Goal: Task Accomplishment & Management: Manage account settings

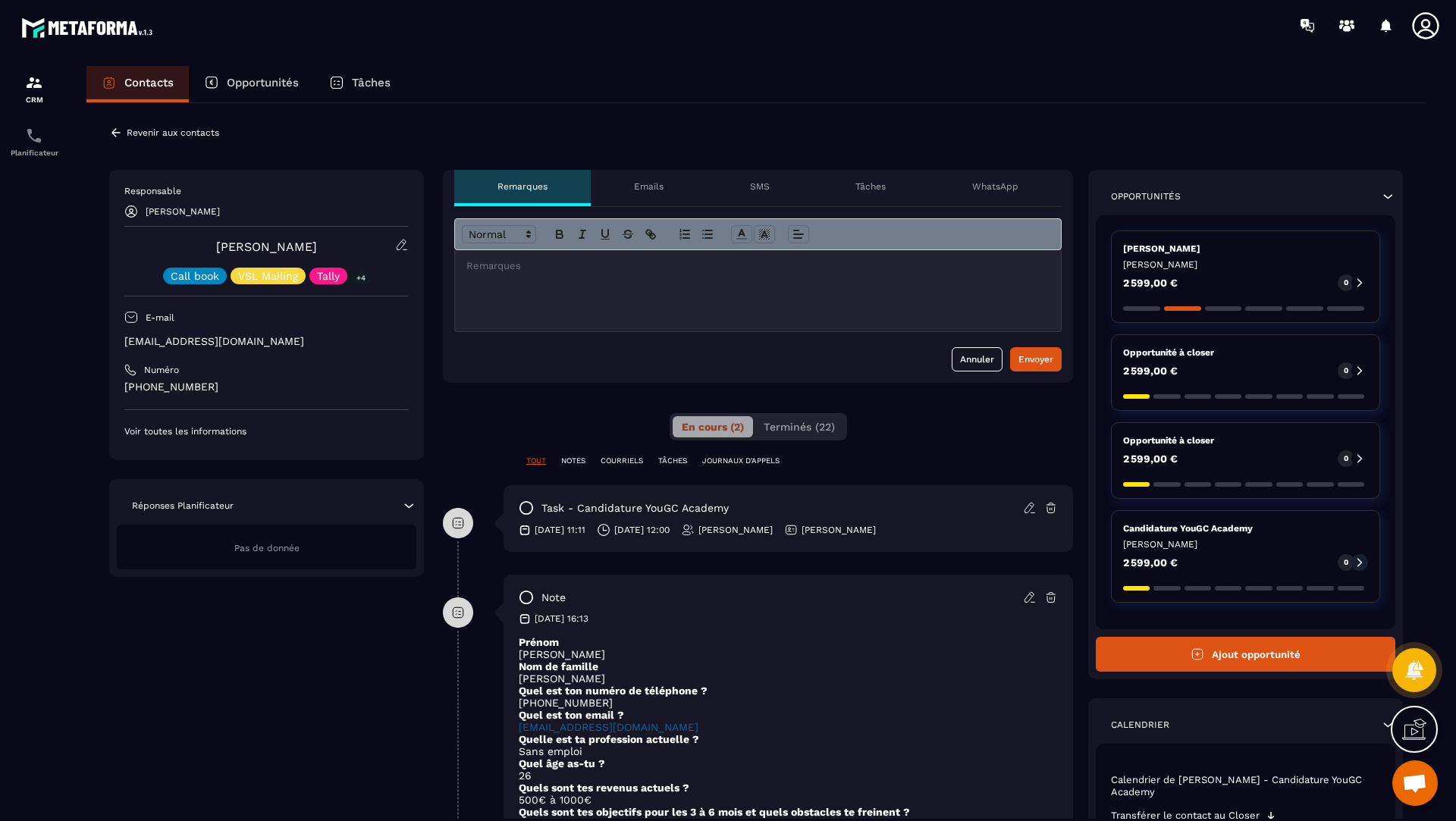
click at [112, 126] on icon at bounding box center [115, 132] width 13 height 13
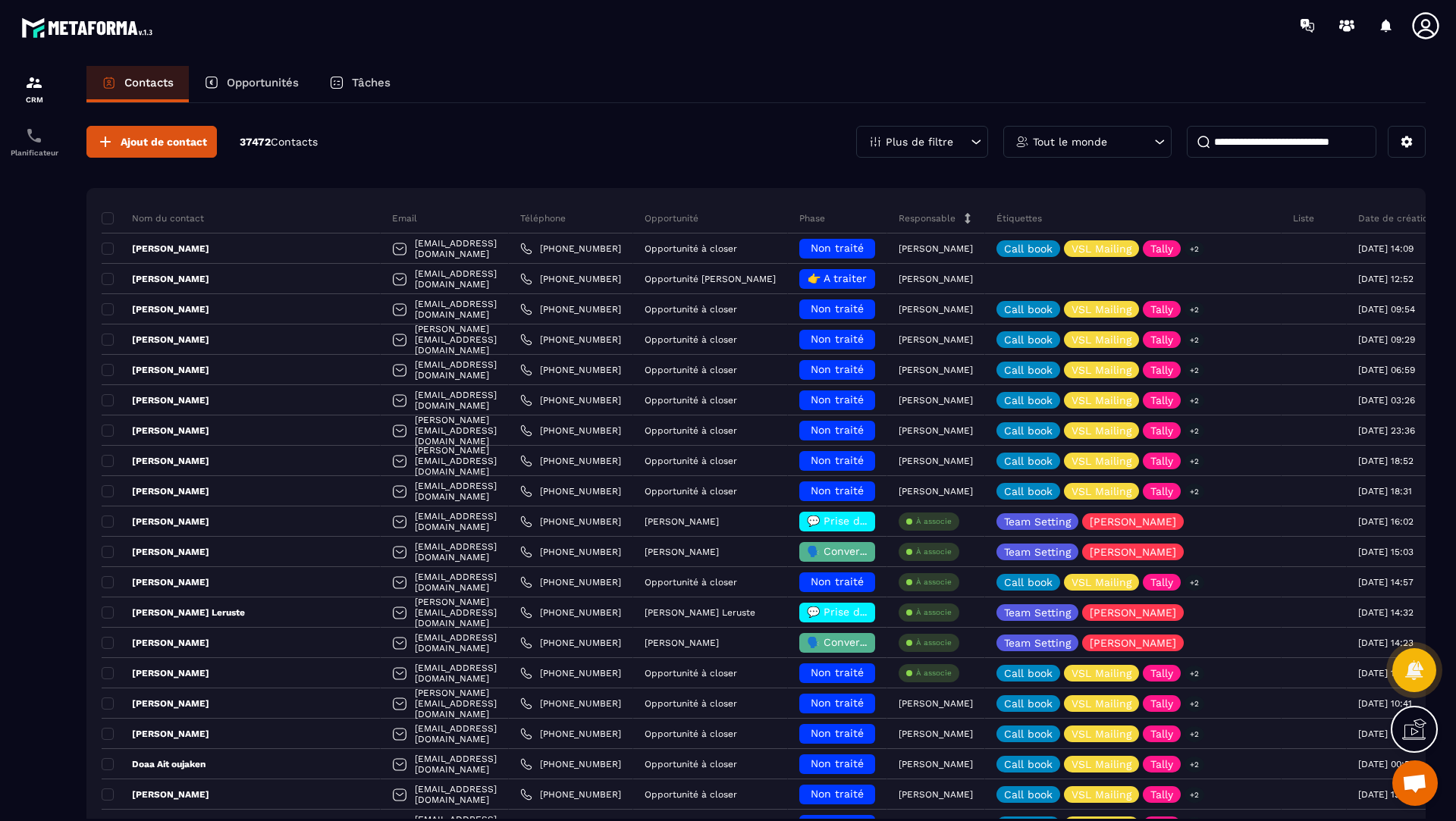
click at [236, 74] on div "Opportunités" at bounding box center [252, 84] width 125 height 37
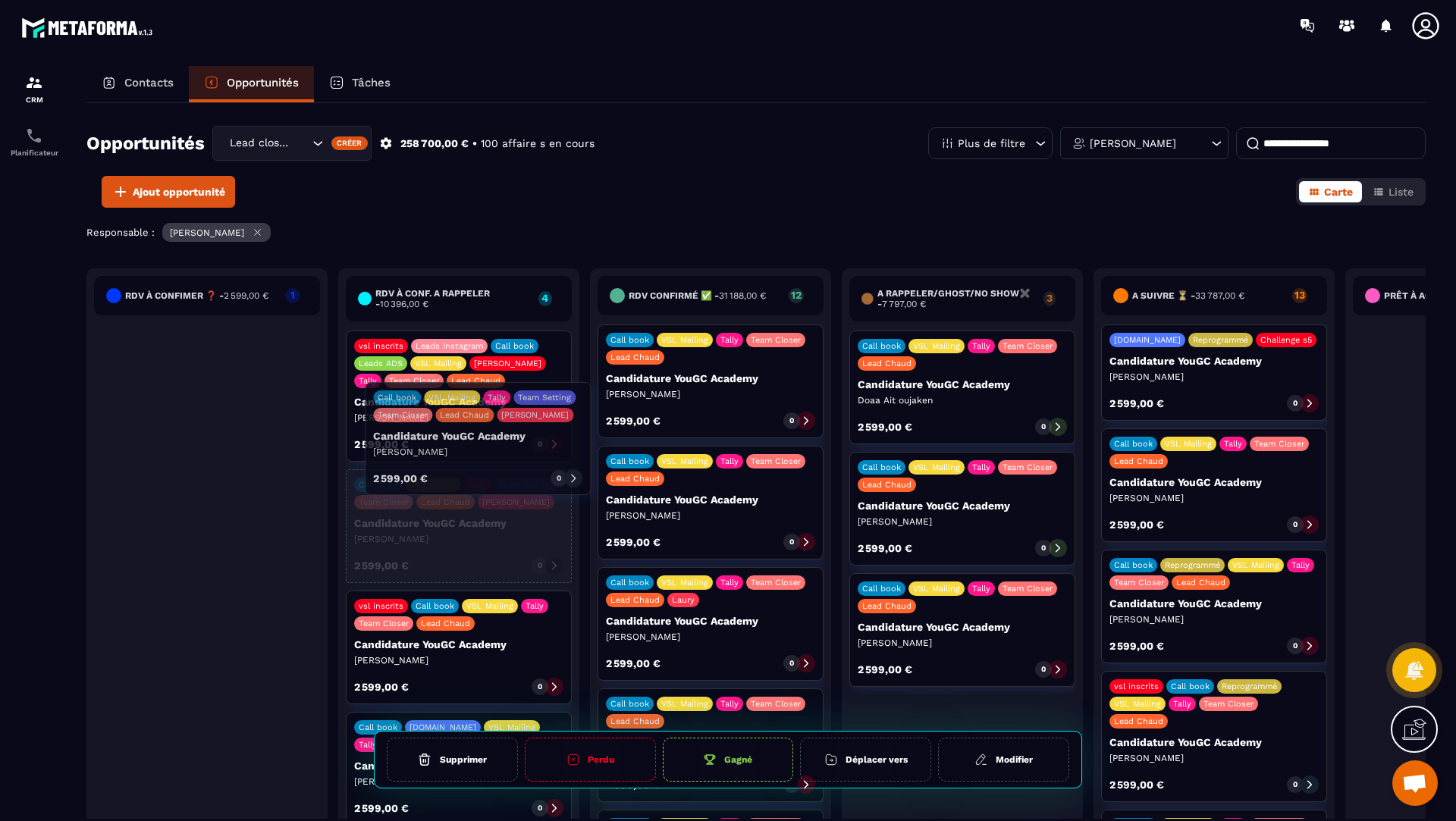
drag, startPoint x: 202, startPoint y: 394, endPoint x: 472, endPoint y: 453, distance: 276.4
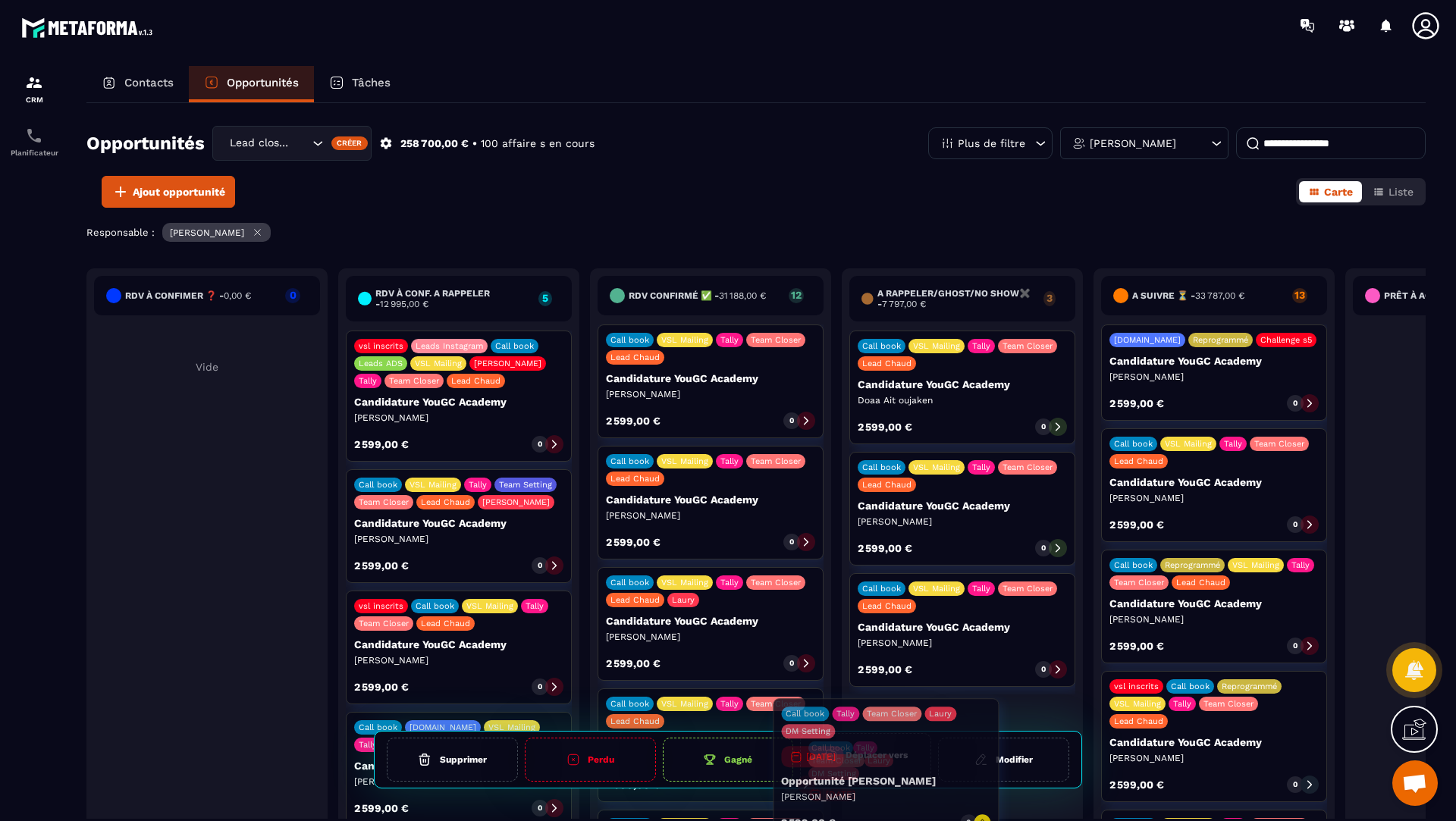
drag, startPoint x: 446, startPoint y: 755, endPoint x: 873, endPoint y: 744, distance: 427.1
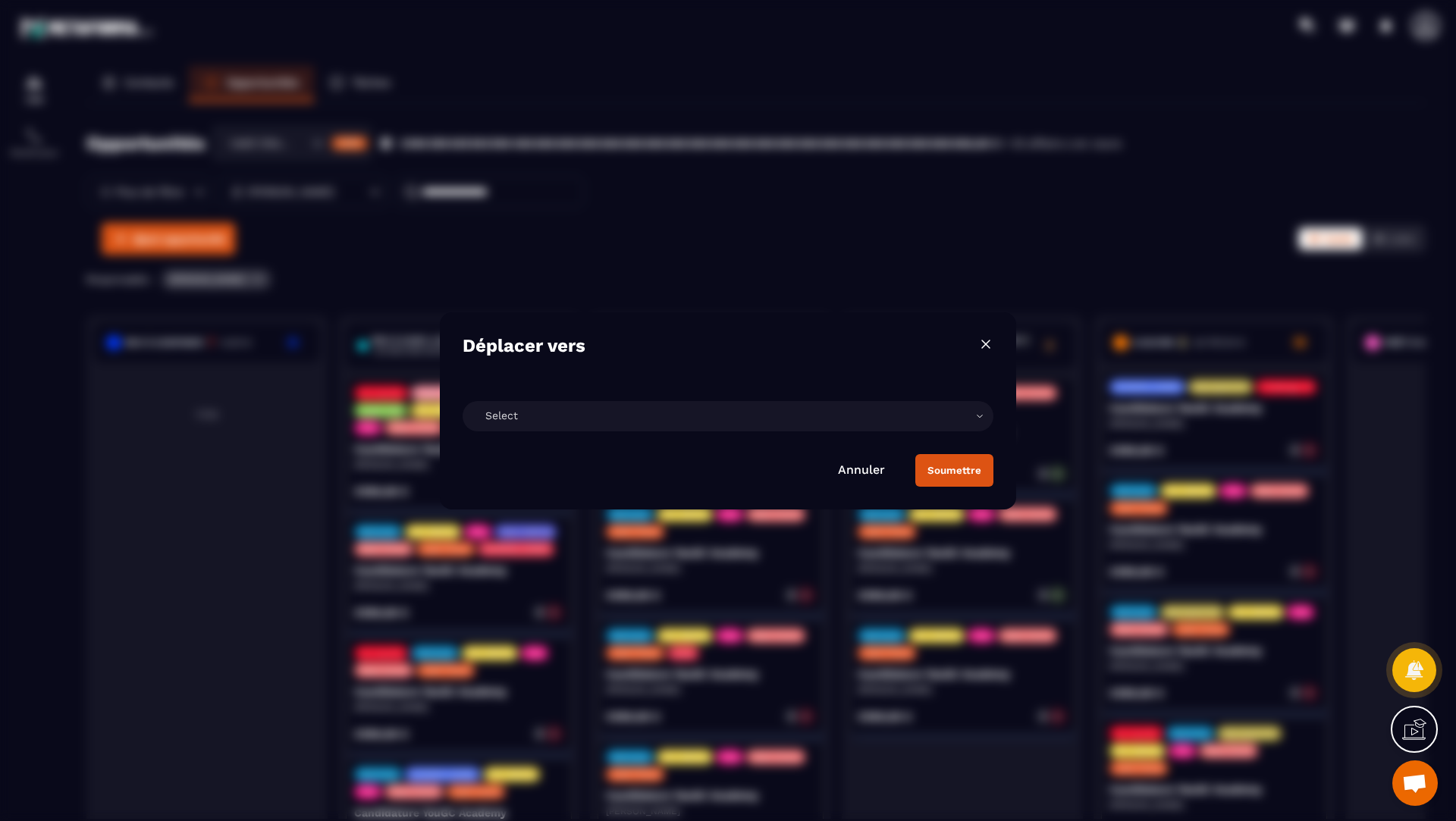
click at [512, 421] on div "Select" at bounding box center [727, 417] width 531 height 30
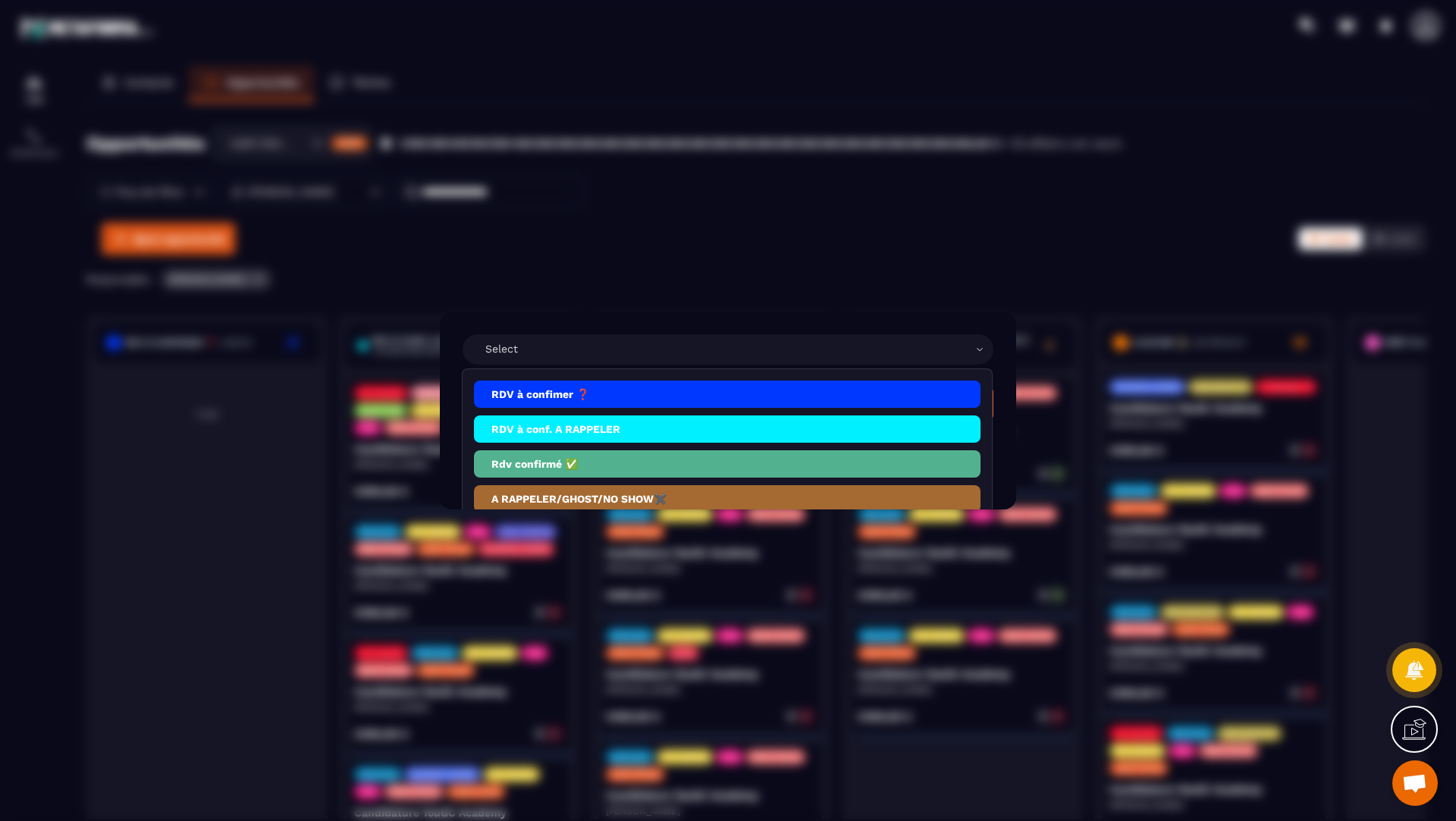
scroll to position [157, 0]
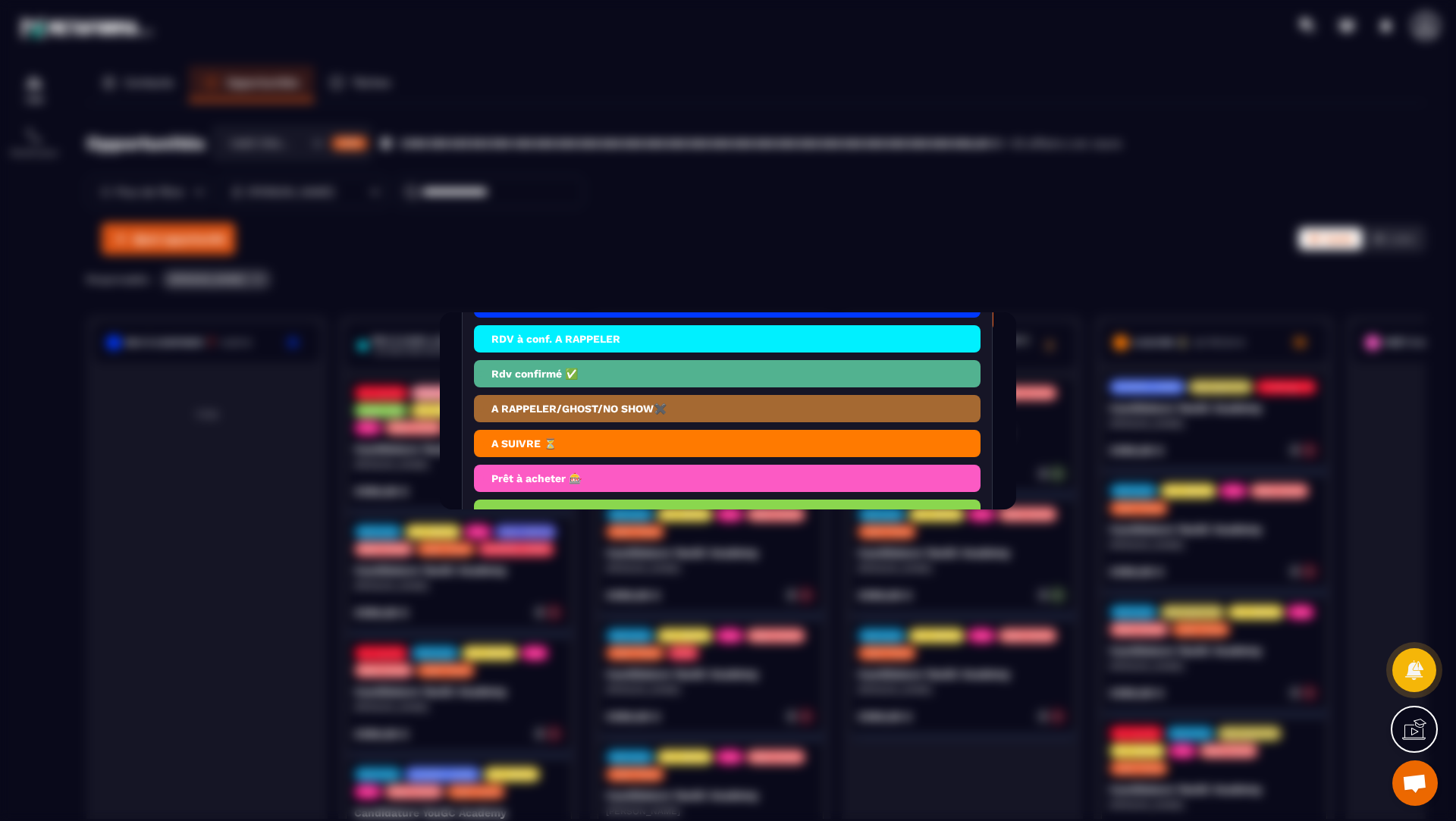
click at [513, 422] on li "A RAPPELER/GHOST/NO SHOW✖️" at bounding box center [727, 409] width 507 height 28
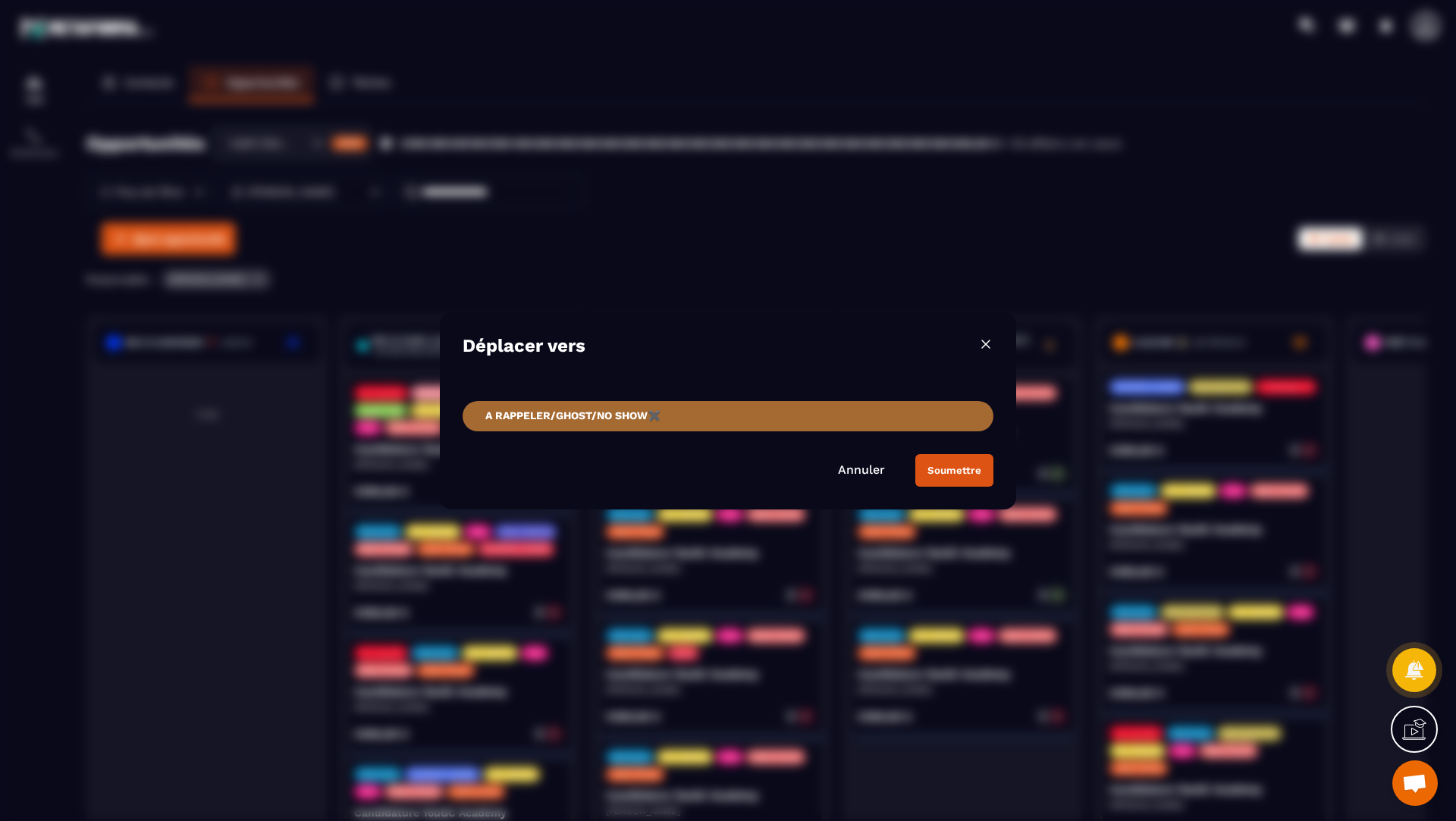
click at [937, 468] on div "Soumettre" at bounding box center [954, 470] width 54 height 12
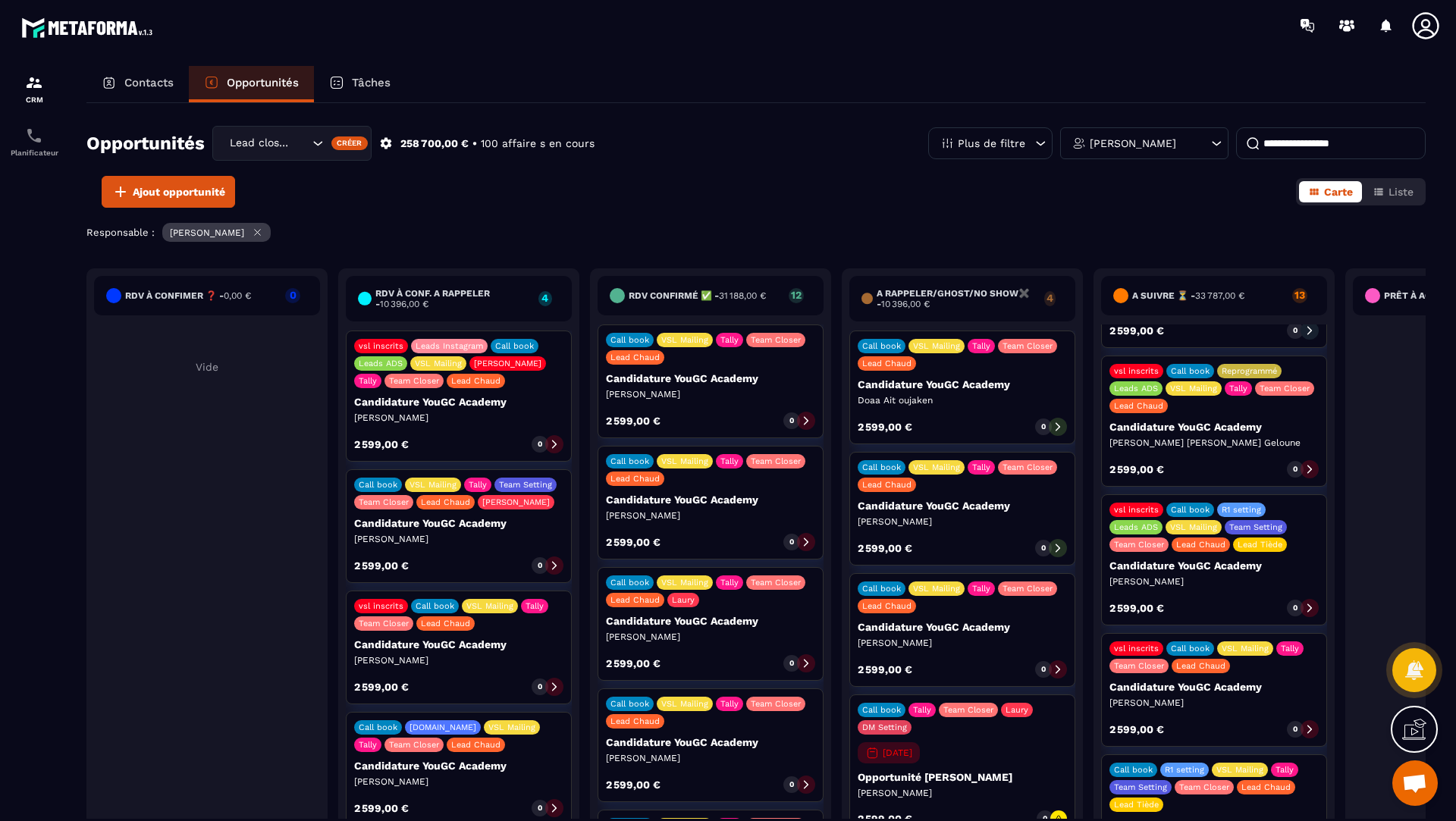
scroll to position [1123, 0]
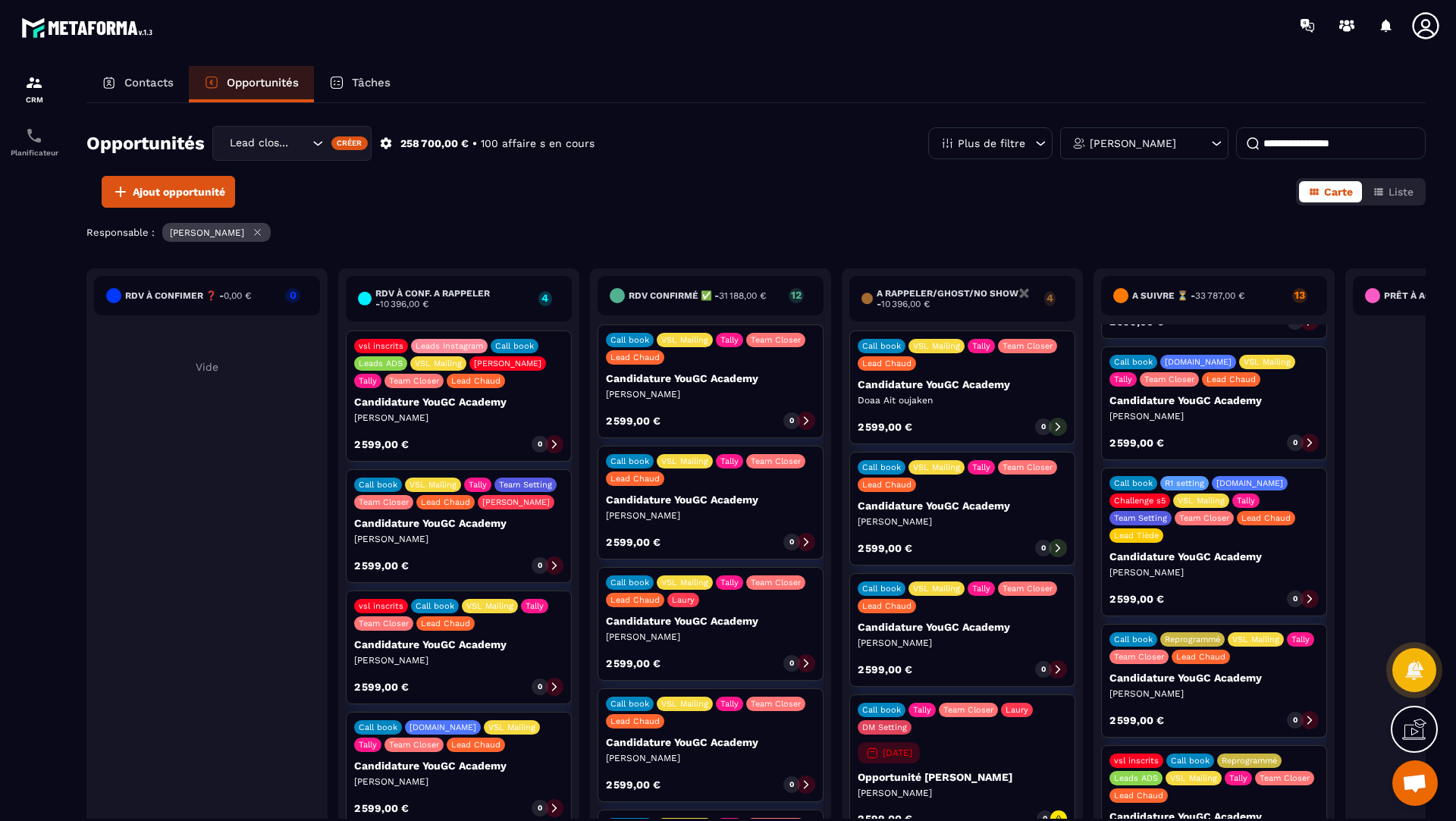
click at [906, 754] on div "[DATE]" at bounding box center [889, 753] width 62 height 21
click at [1041, 810] on div "0" at bounding box center [1045, 818] width 17 height 17
